Goal: Check status: Check status

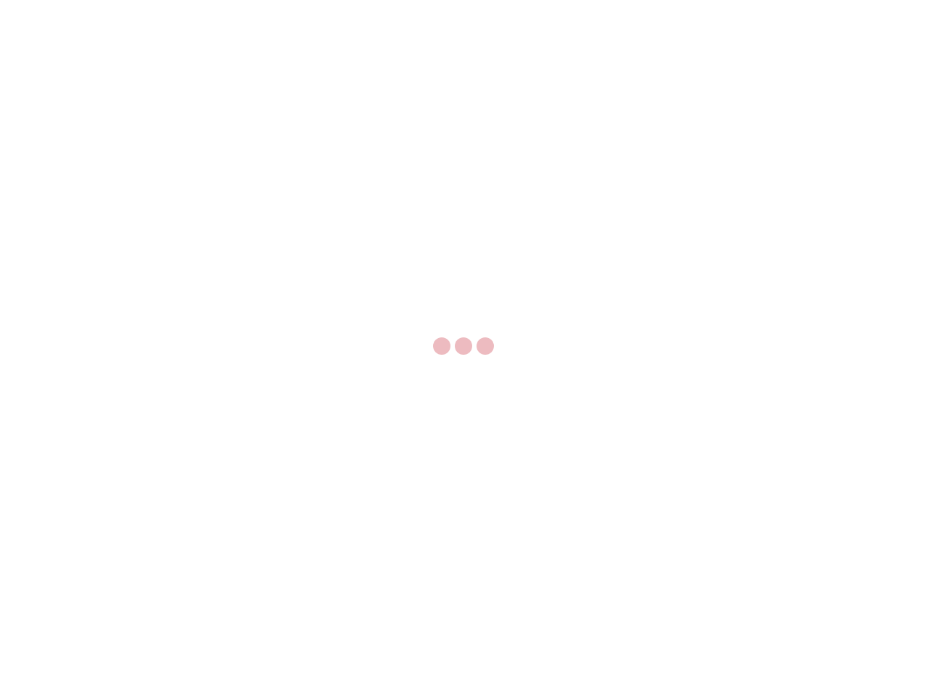
select select "US"
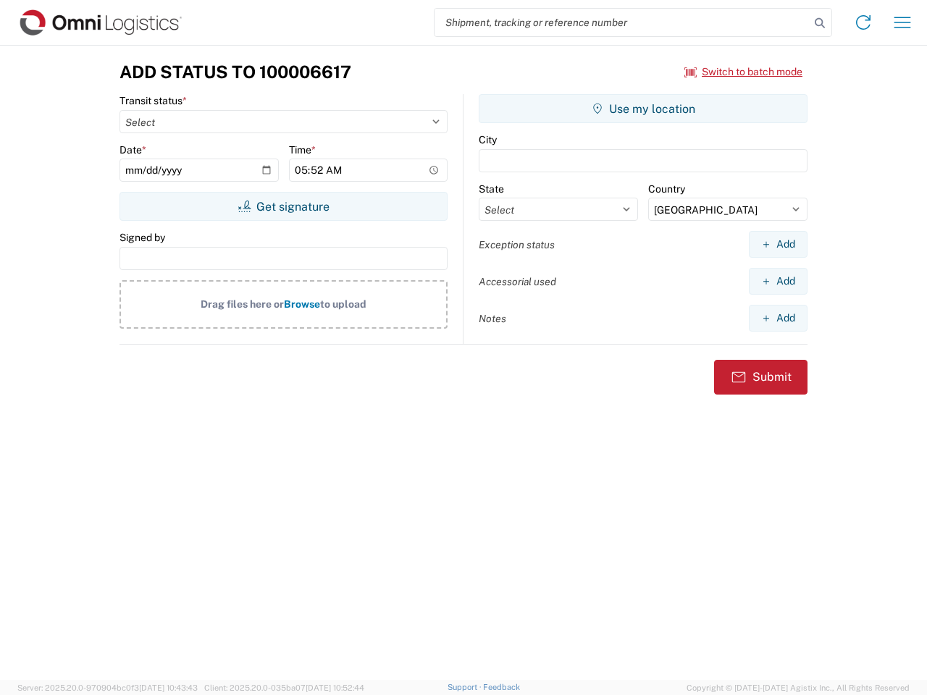
click at [622, 22] on input "search" at bounding box center [622, 23] width 375 height 28
click at [820, 23] on icon at bounding box center [820, 23] width 20 height 20
click at [863, 22] on icon at bounding box center [863, 22] width 23 height 23
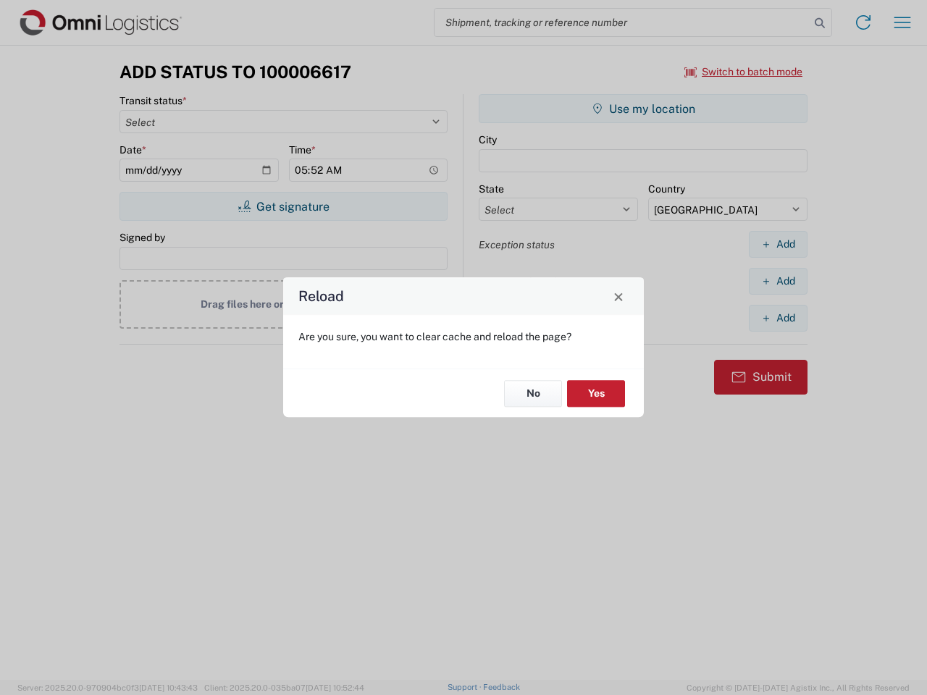
click at [902, 22] on div "Reload Are you sure, you want to clear cache and reload the page? No Yes" at bounding box center [463, 347] width 927 height 695
click at [744, 72] on div "Reload Are you sure, you want to clear cache and reload the page? No Yes" at bounding box center [463, 347] width 927 height 695
click at [283, 206] on div "Reload Are you sure, you want to clear cache and reload the page? No Yes" at bounding box center [463, 347] width 927 height 695
click at [643, 109] on div "Reload Are you sure, you want to clear cache and reload the page? No Yes" at bounding box center [463, 347] width 927 height 695
click at [778, 244] on div "Reload Are you sure, you want to clear cache and reload the page? No Yes" at bounding box center [463, 347] width 927 height 695
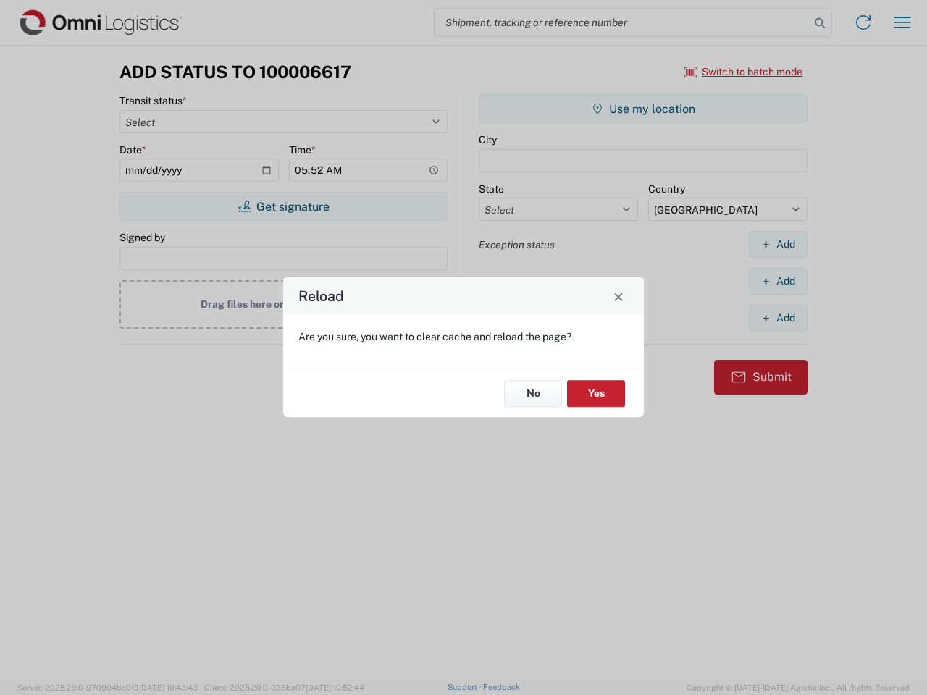
click at [778, 281] on div "Reload Are you sure, you want to clear cache and reload the page? No Yes" at bounding box center [463, 347] width 927 height 695
click at [778, 318] on div "Reload Are you sure, you want to clear cache and reload the page? No Yes" at bounding box center [463, 347] width 927 height 695
